Goal: Book appointment/travel/reservation

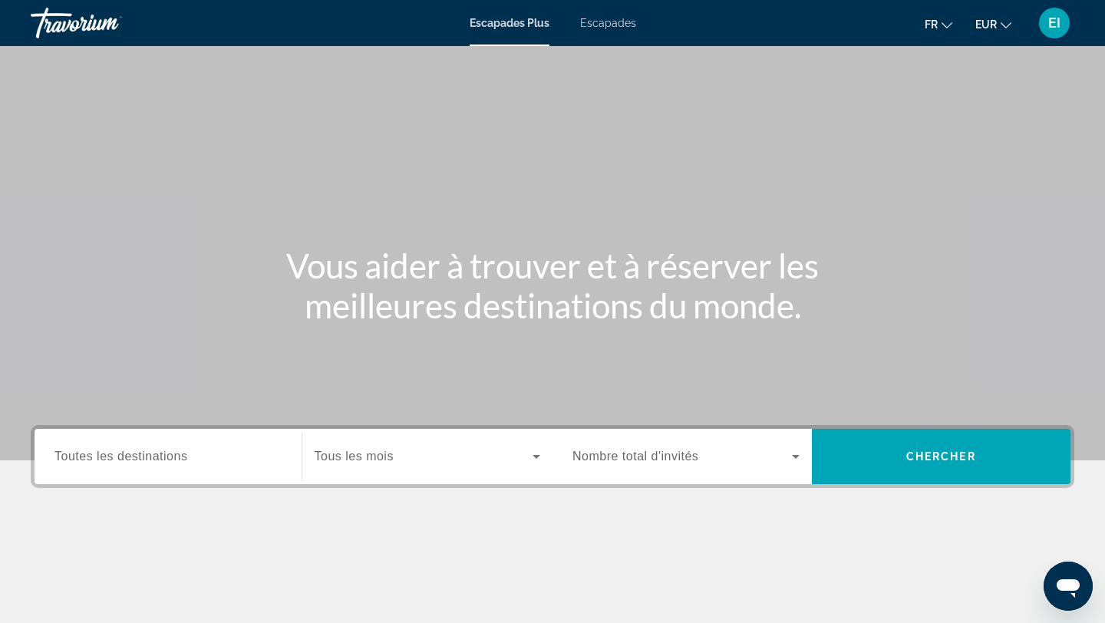
click at [131, 455] on span "Toutes les destinations" at bounding box center [120, 456] width 133 height 13
click at [131, 455] on input "Destination Toutes les destinations" at bounding box center [167, 457] width 227 height 18
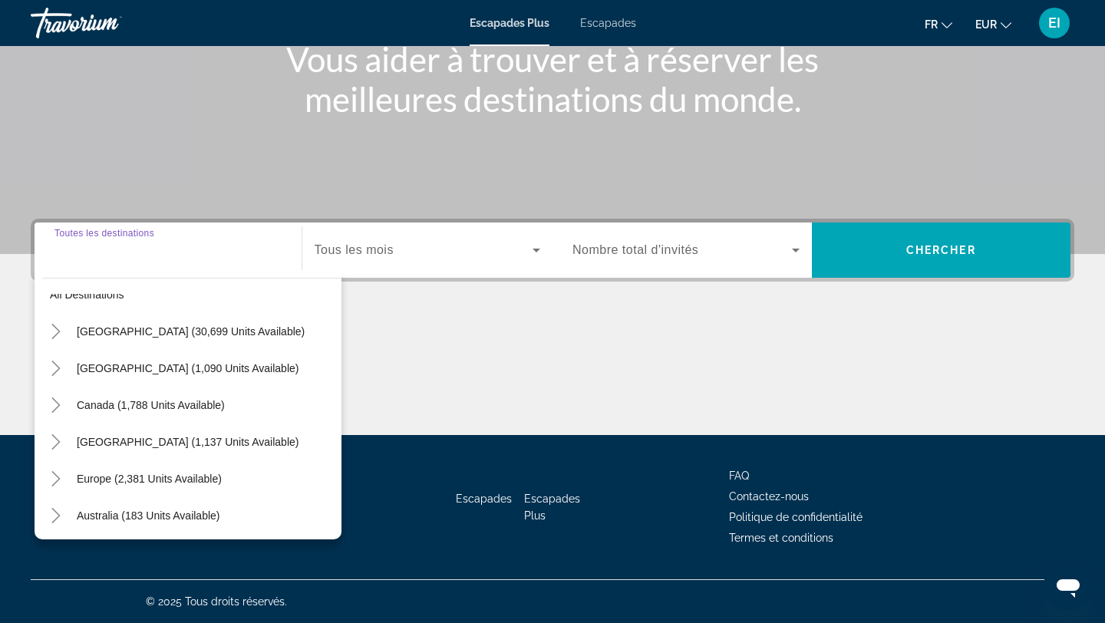
scroll to position [41, 0]
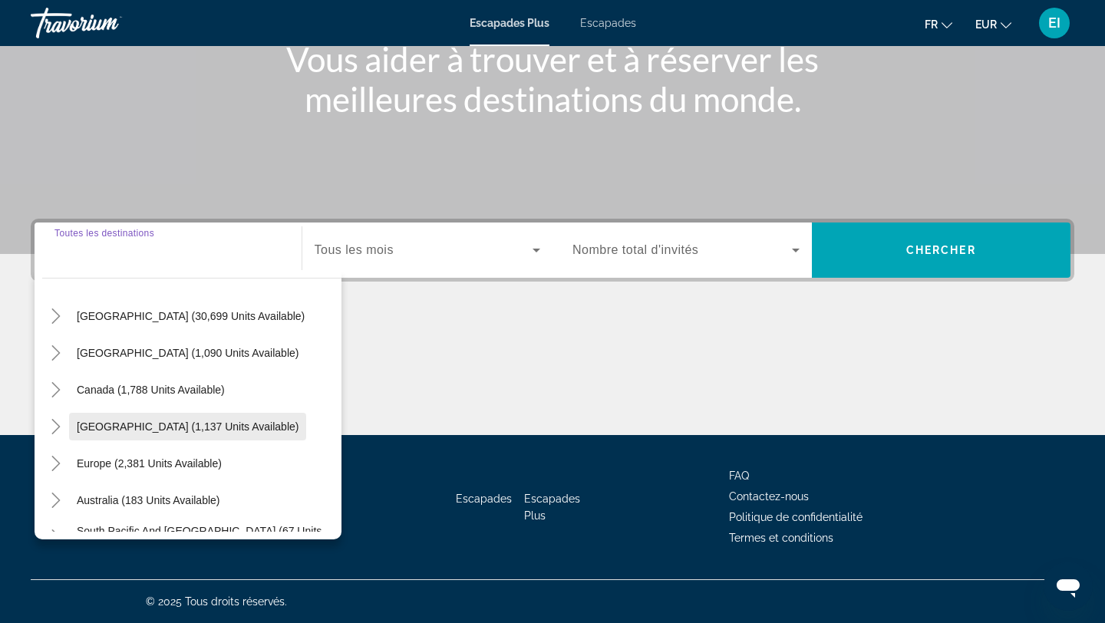
click at [148, 432] on span "[GEOGRAPHIC_DATA] (1,137 units available)" at bounding box center [188, 426] width 222 height 12
type input "**********"
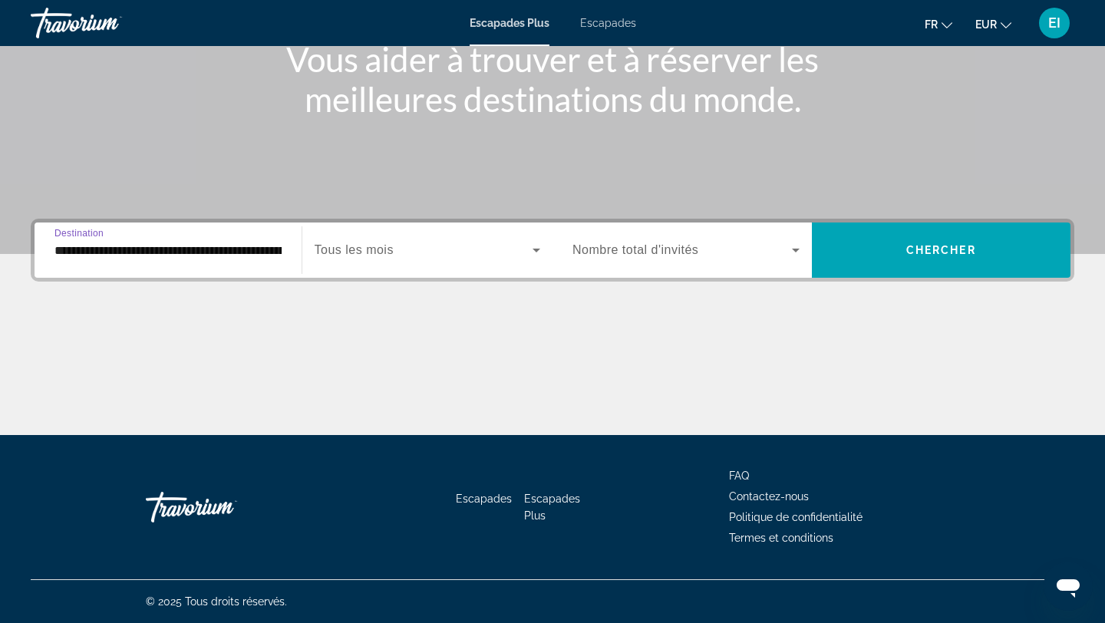
click at [385, 250] on span "Tous les mois" at bounding box center [354, 249] width 79 height 13
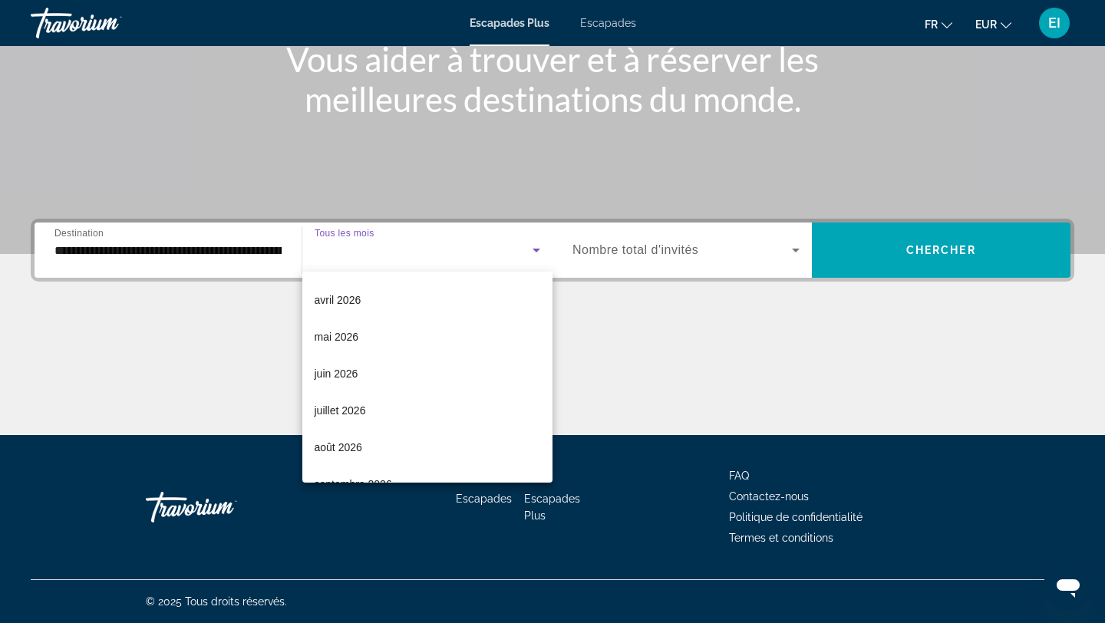
scroll to position [317, 0]
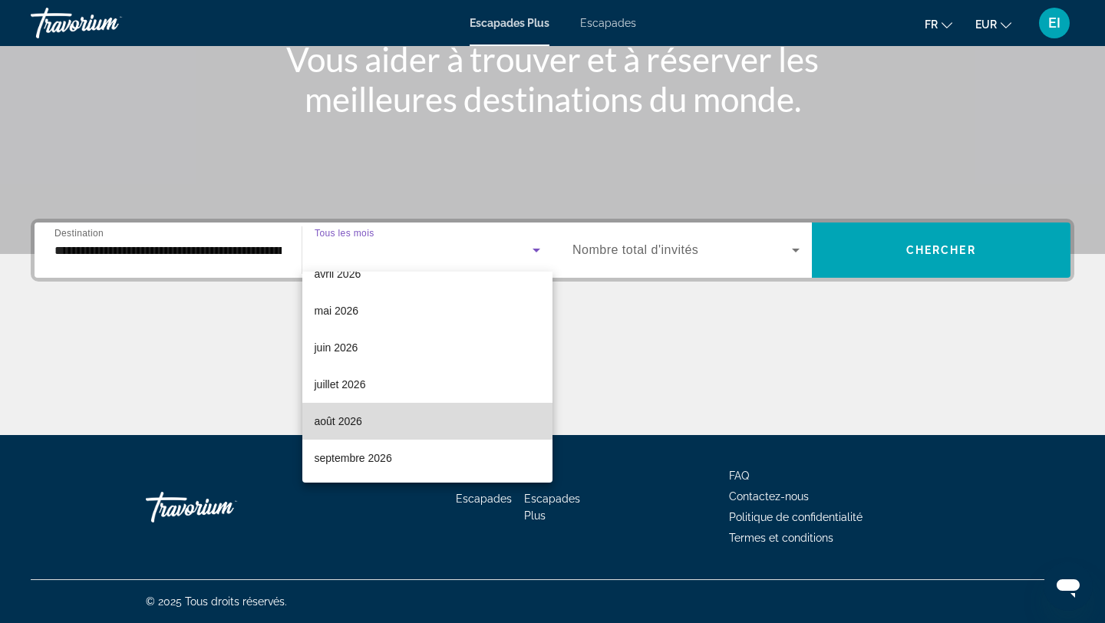
click at [364, 414] on mat-option "août 2026" at bounding box center [427, 421] width 251 height 37
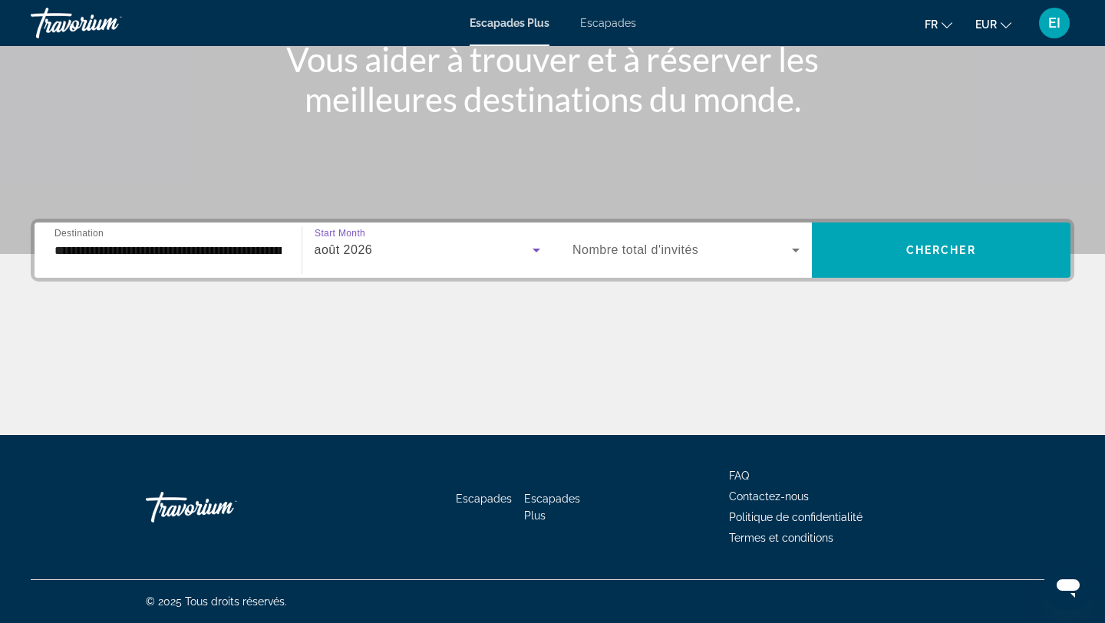
click at [609, 246] on span "Nombre total d'invités" at bounding box center [635, 249] width 126 height 13
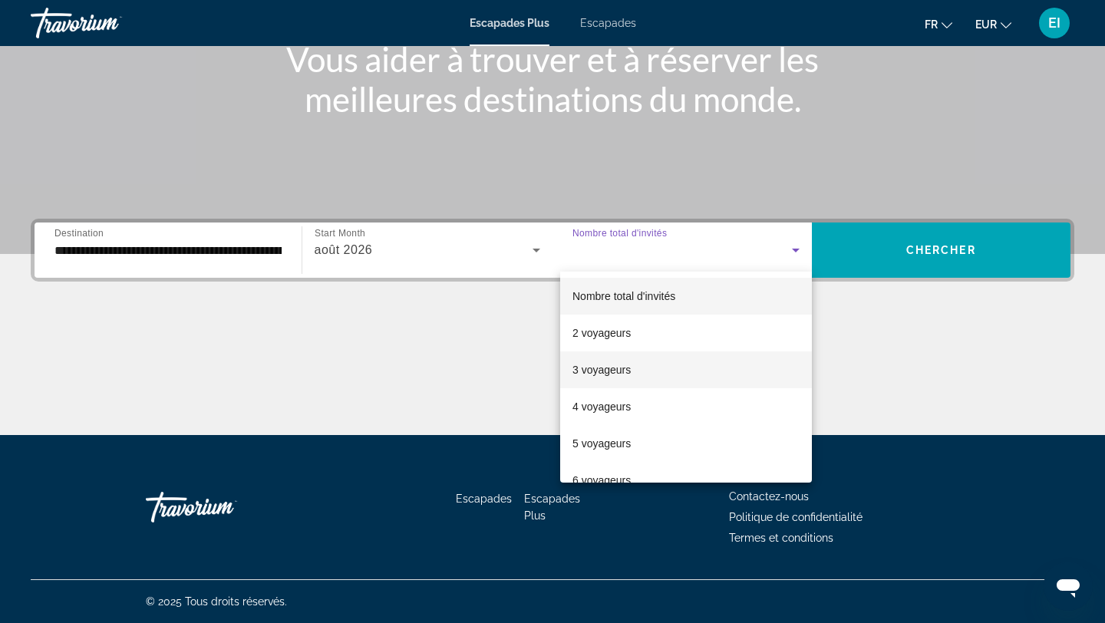
click at [603, 369] on font "3 voyageurs" at bounding box center [601, 370] width 58 height 12
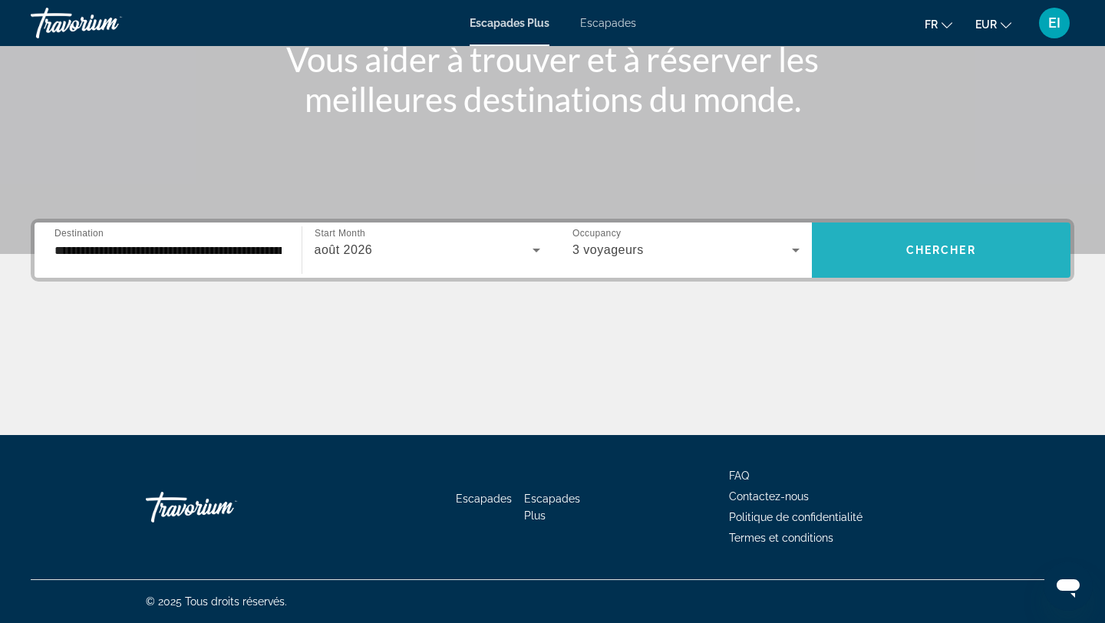
click at [941, 256] on span "Widget de recherche" at bounding box center [941, 250] width 259 height 37
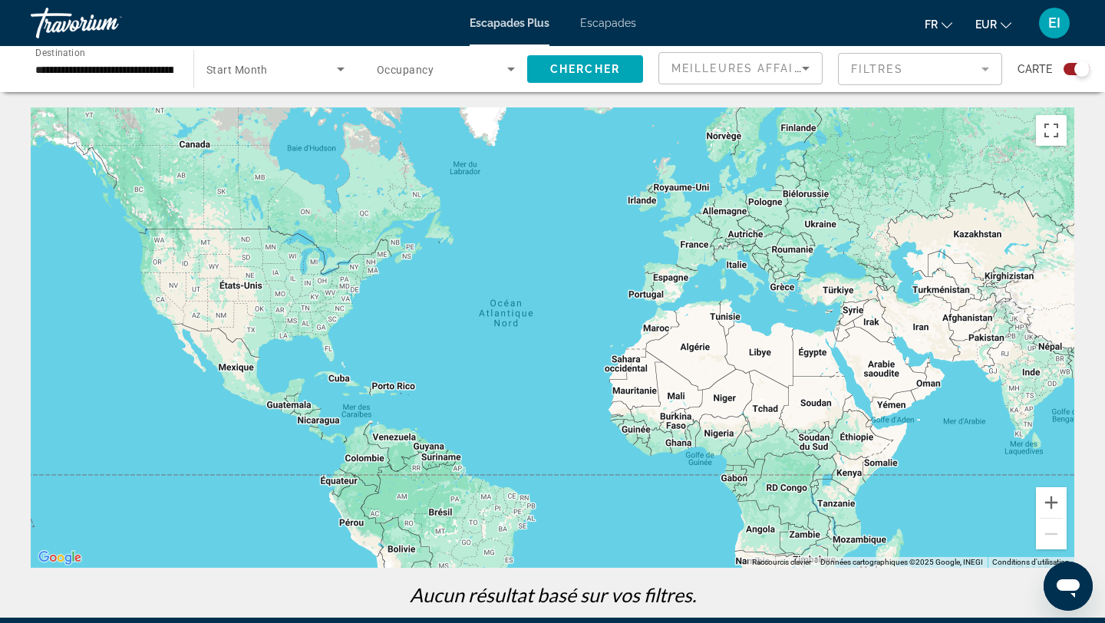
click at [601, 25] on font "Escapades" at bounding box center [608, 23] width 56 height 12
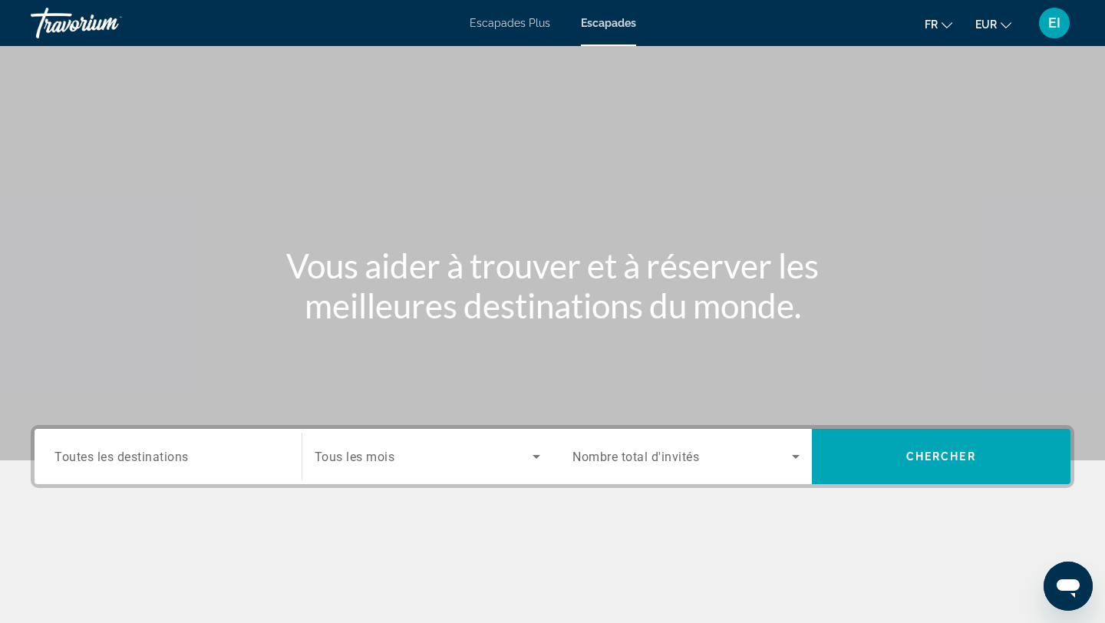
click at [143, 463] on span "Toutes les destinations" at bounding box center [121, 456] width 134 height 15
click at [143, 463] on input "Destination Toutes les destinations" at bounding box center [167, 457] width 227 height 18
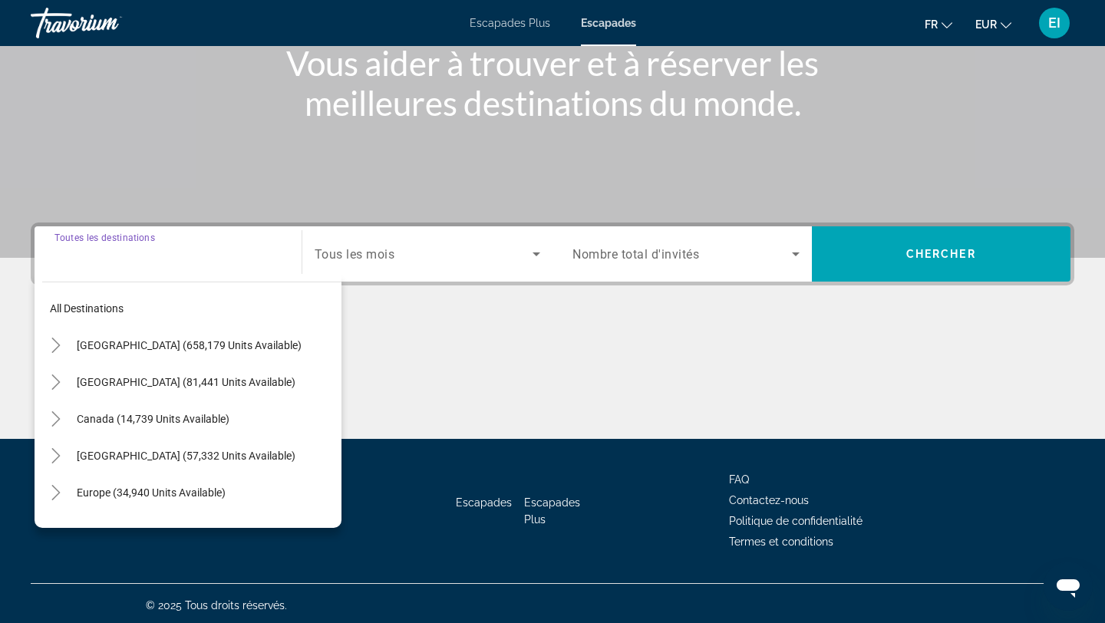
scroll to position [206, 0]
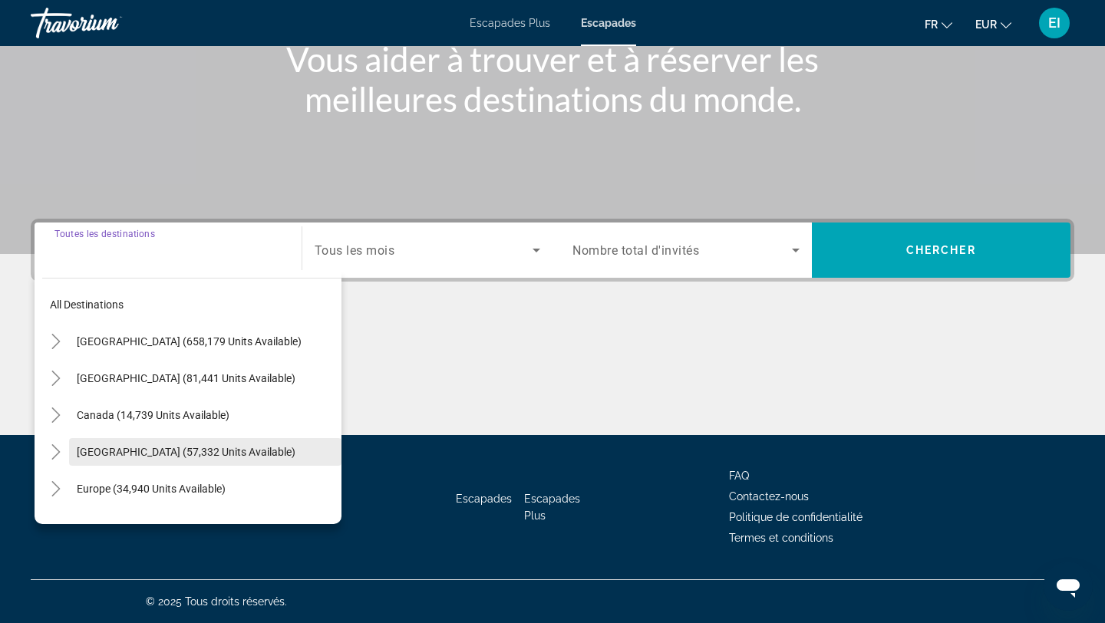
click at [143, 463] on span "Search widget" at bounding box center [205, 451] width 272 height 37
type input "**********"
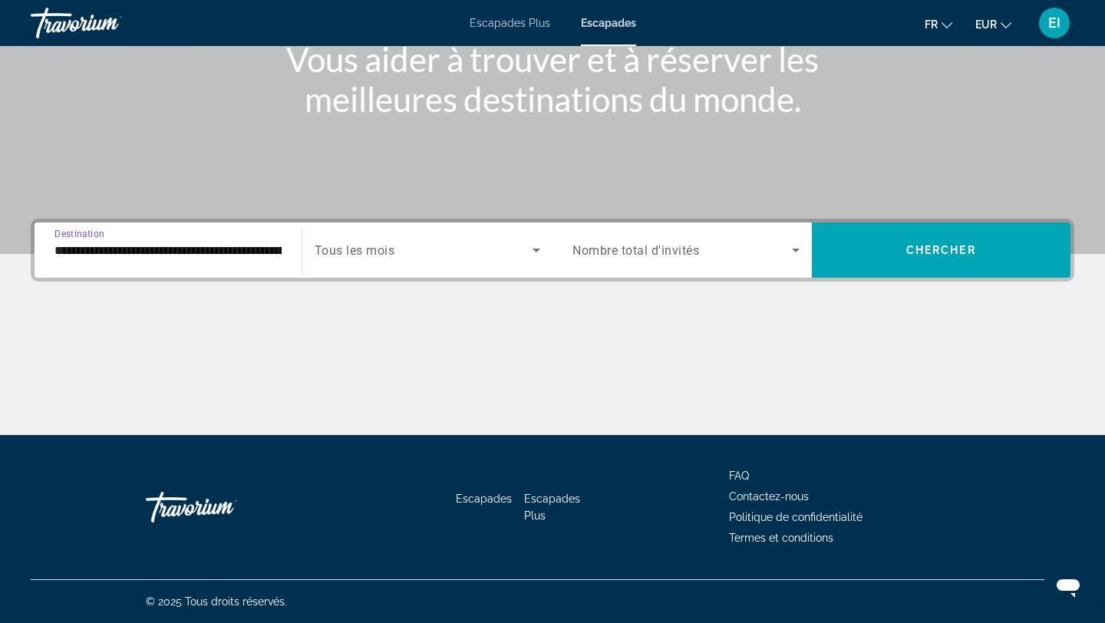
click at [522, 252] on span "Search widget" at bounding box center [424, 250] width 219 height 18
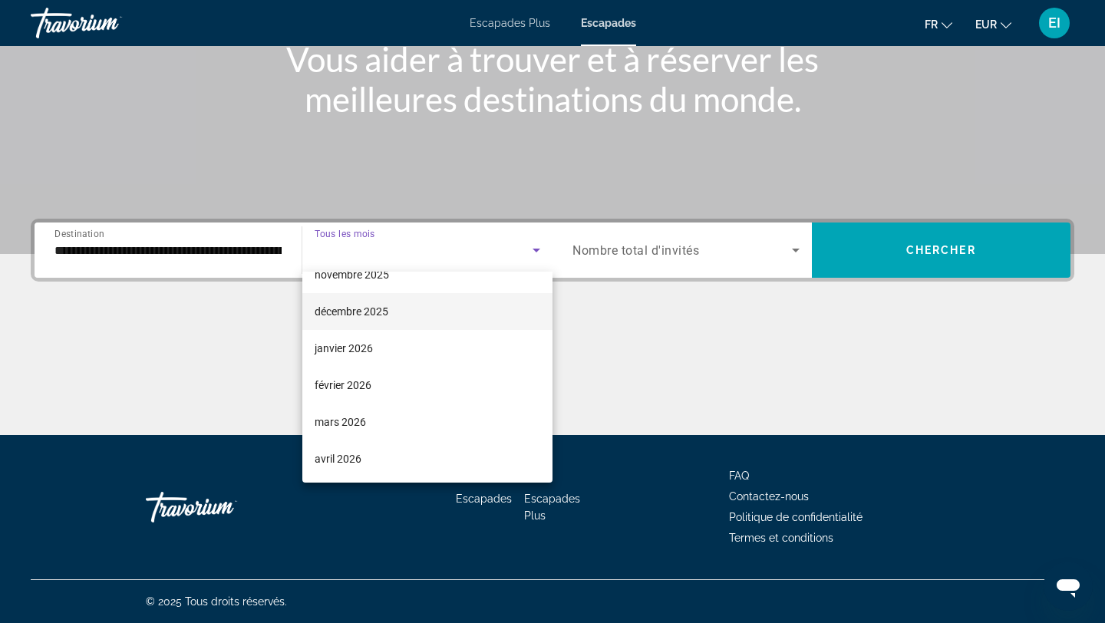
scroll to position [137, 0]
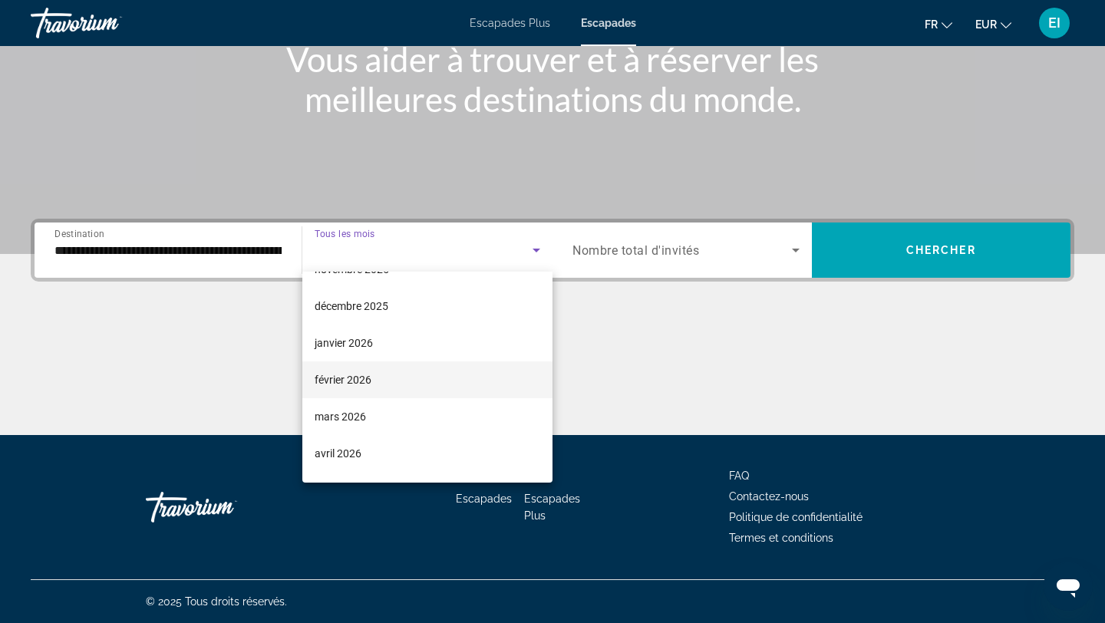
click at [456, 397] on mat-option "février 2026" at bounding box center [427, 379] width 251 height 37
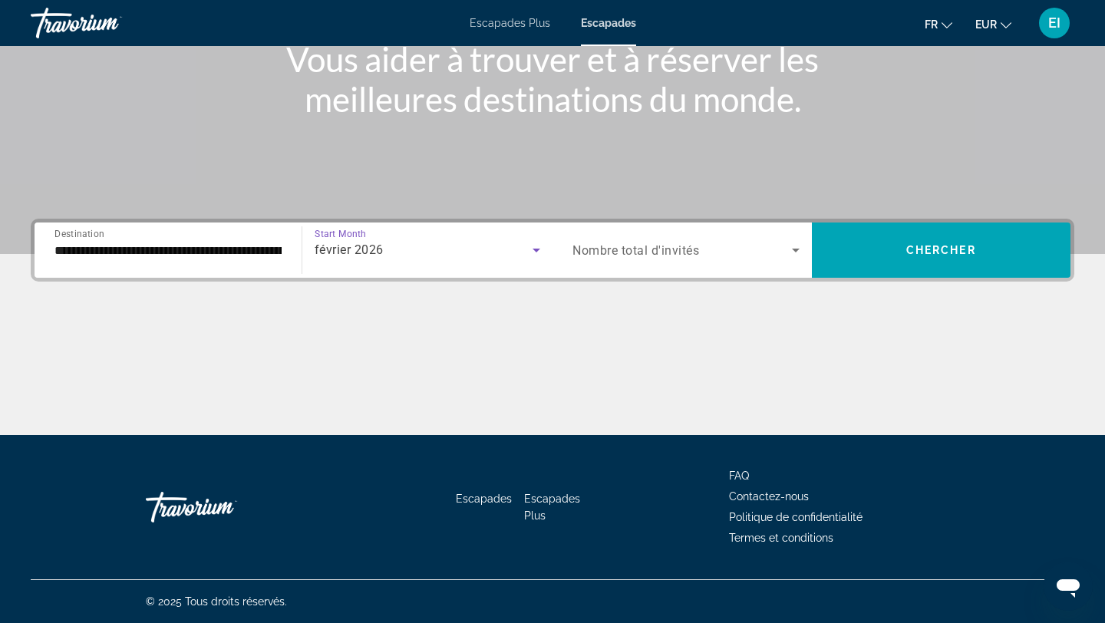
click at [525, 255] on div "février 2026" at bounding box center [424, 250] width 219 height 18
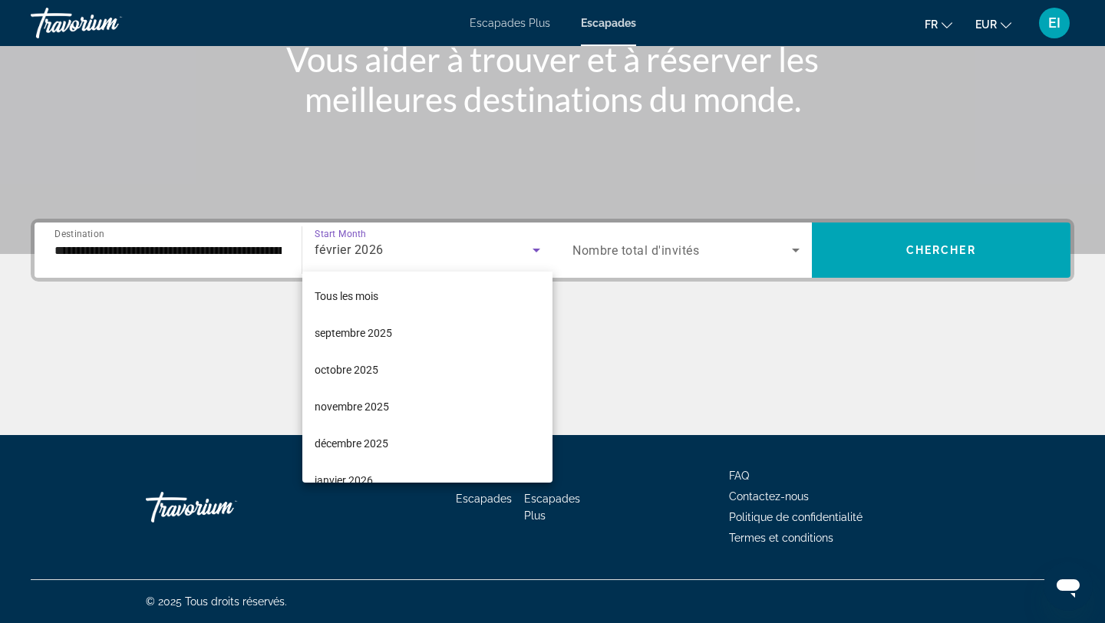
scroll to position [53, 0]
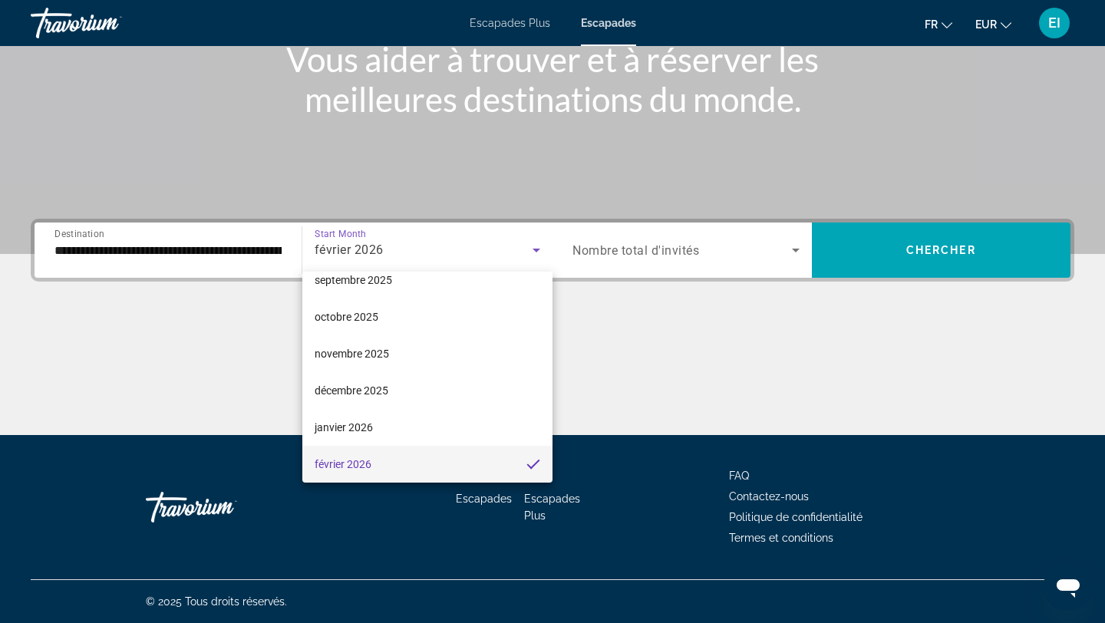
click at [654, 252] on div at bounding box center [552, 311] width 1105 height 623
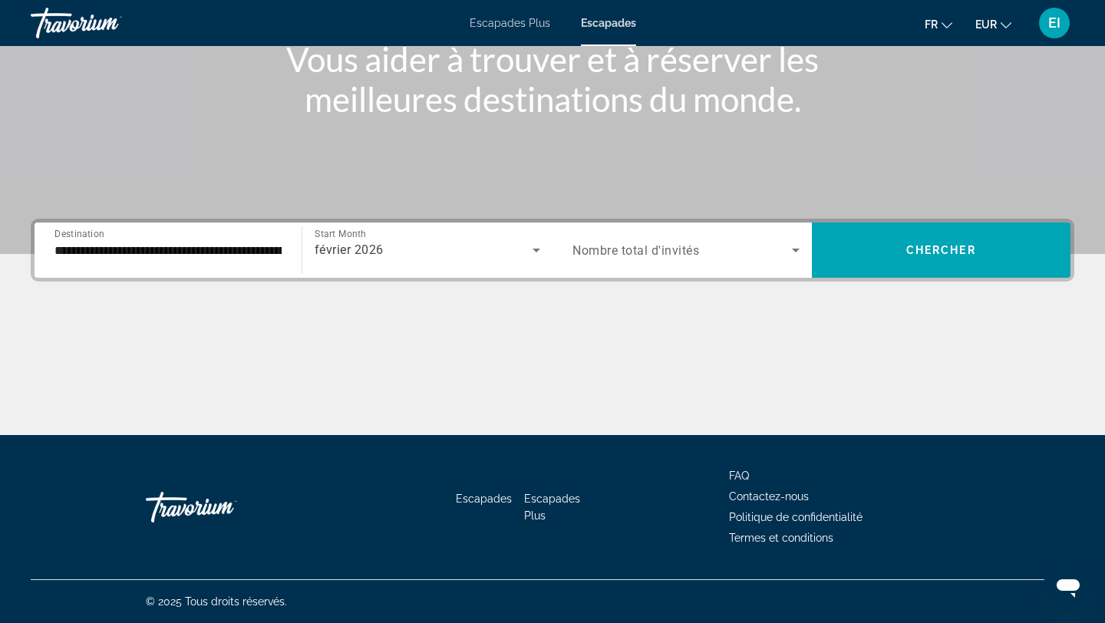
click at [654, 251] on span "Nombre total d'invités" at bounding box center [635, 250] width 127 height 15
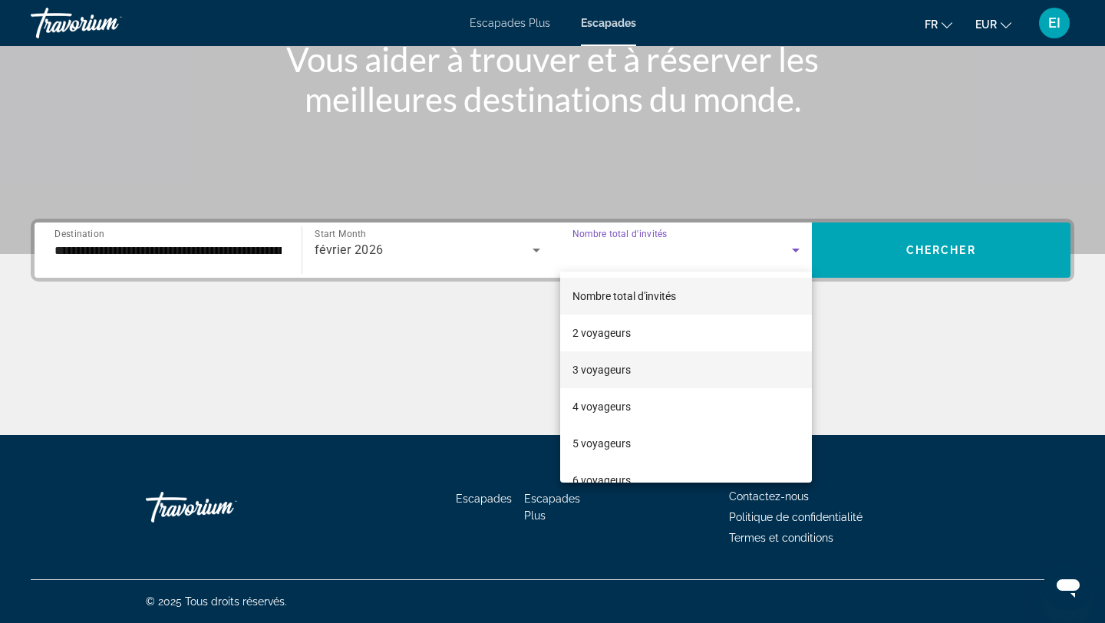
click at [624, 359] on mat-option "3 voyageurs" at bounding box center [686, 369] width 252 height 37
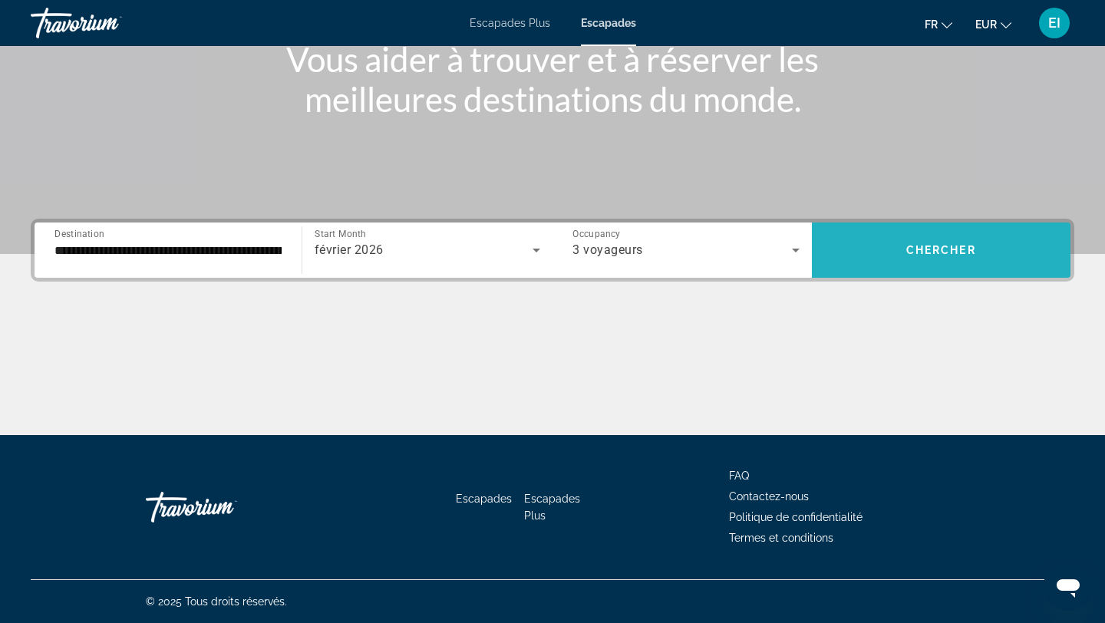
click at [864, 260] on span "Search widget" at bounding box center [941, 250] width 259 height 37
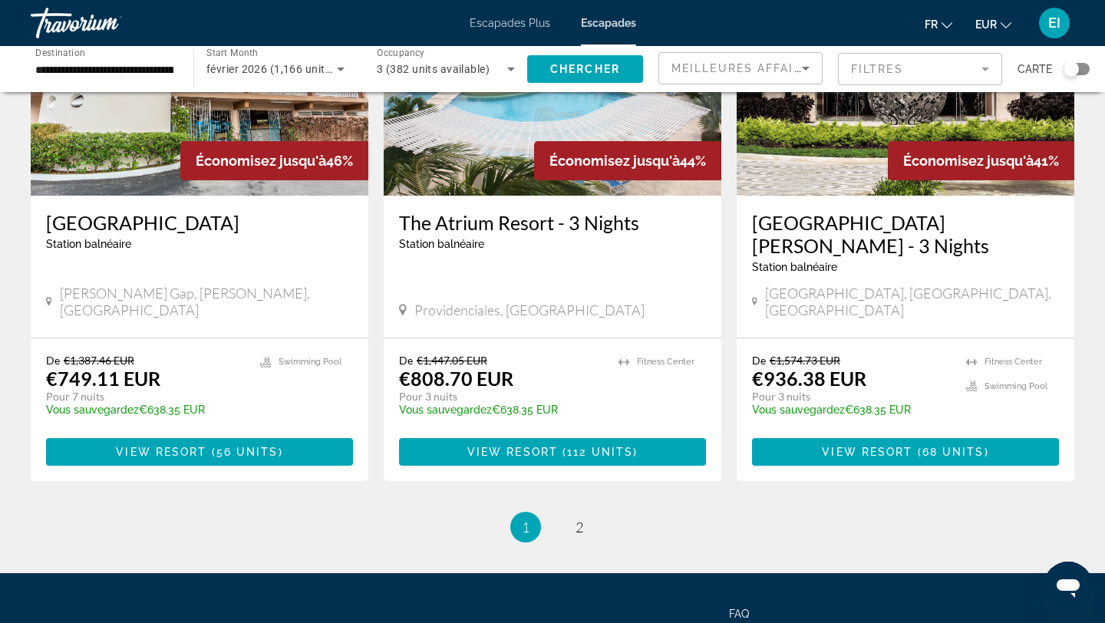
scroll to position [1882, 0]
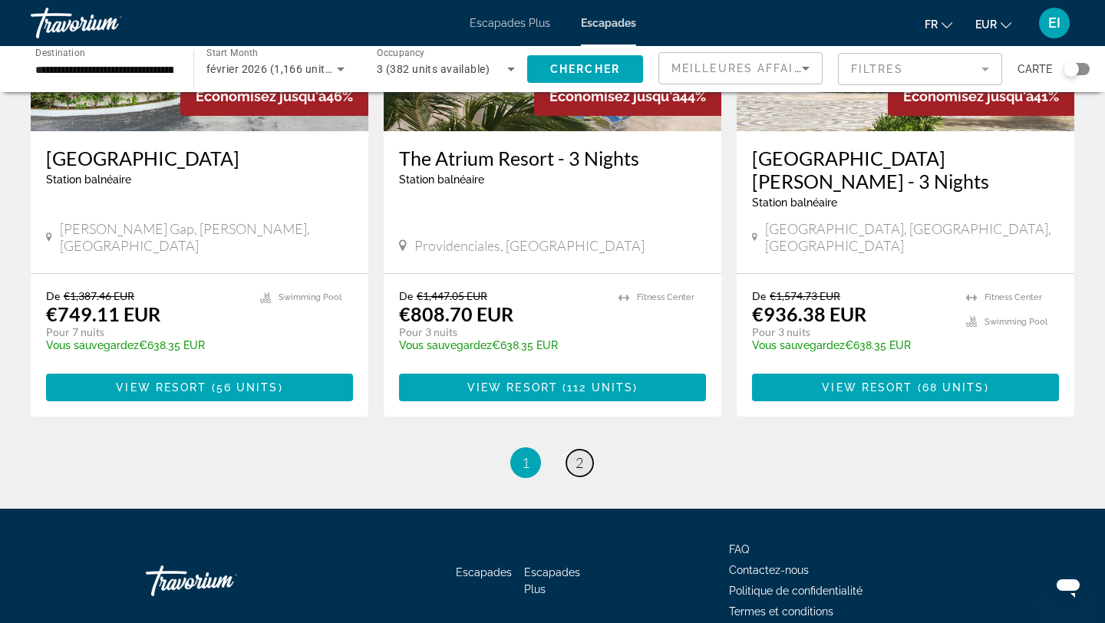
click at [584, 450] on link "page 2" at bounding box center [579, 463] width 27 height 27
